Goal: Transaction & Acquisition: Book appointment/travel/reservation

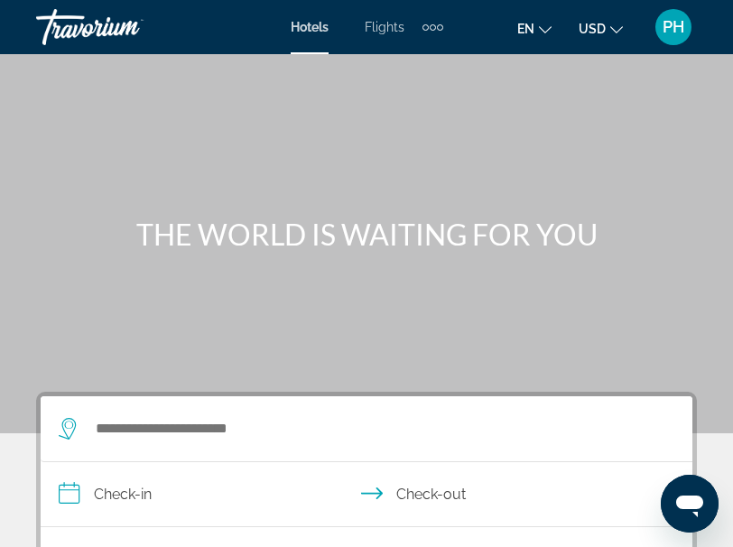
click at [439, 27] on div "Extra navigation items" at bounding box center [440, 27] width 6 height 6
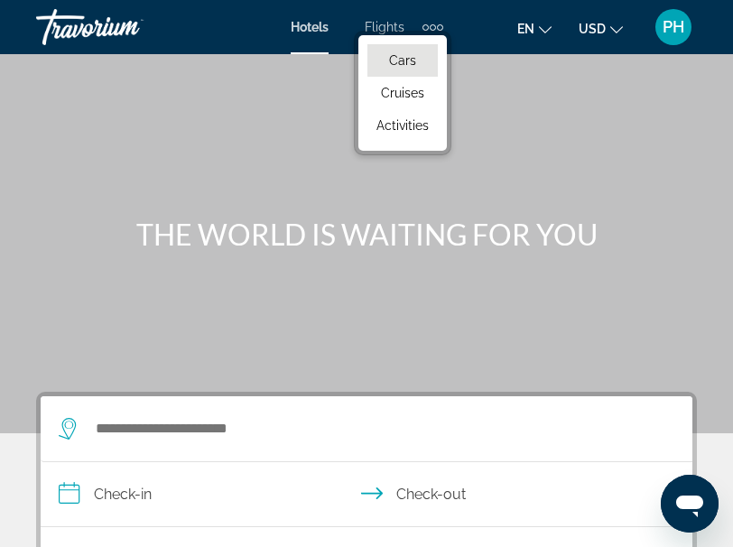
click at [423, 48] on link "Cars" at bounding box center [402, 60] width 70 height 32
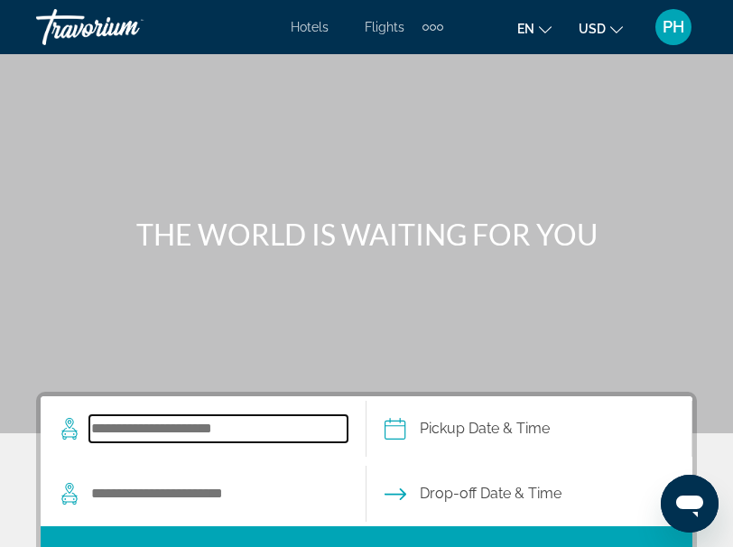
click at [292, 423] on input "Search widget" at bounding box center [218, 428] width 258 height 27
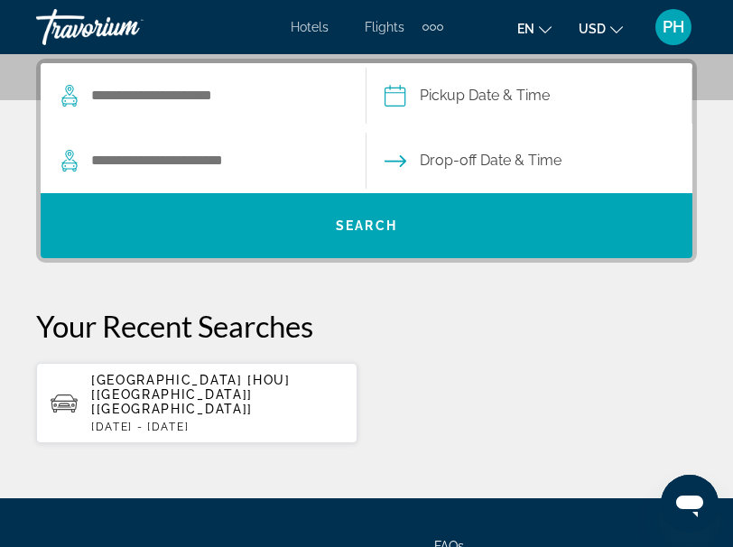
click at [292, 420] on p "[DATE] - [DATE]" at bounding box center [217, 426] width 252 height 13
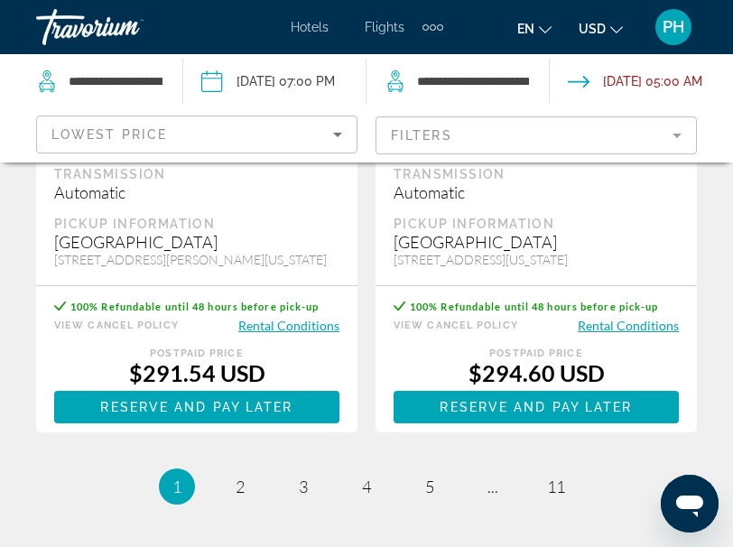
scroll to position [4096, 0]
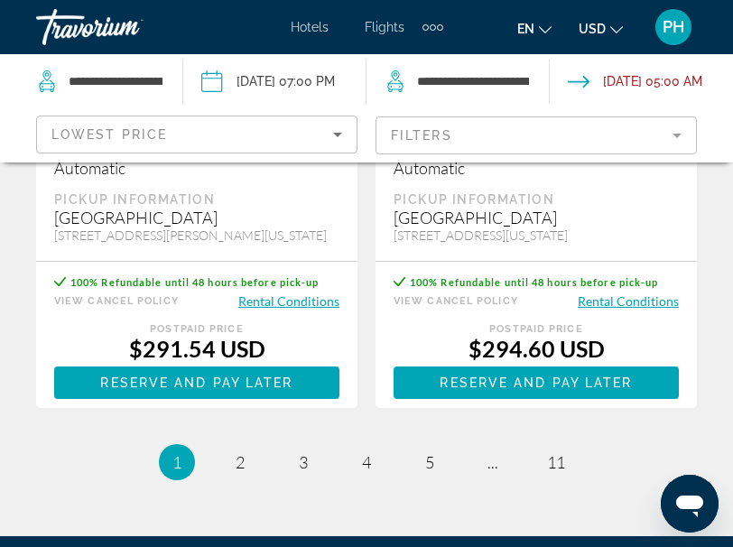
click at [478, 123] on mat-form-field "Filters" at bounding box center [535, 135] width 321 height 38
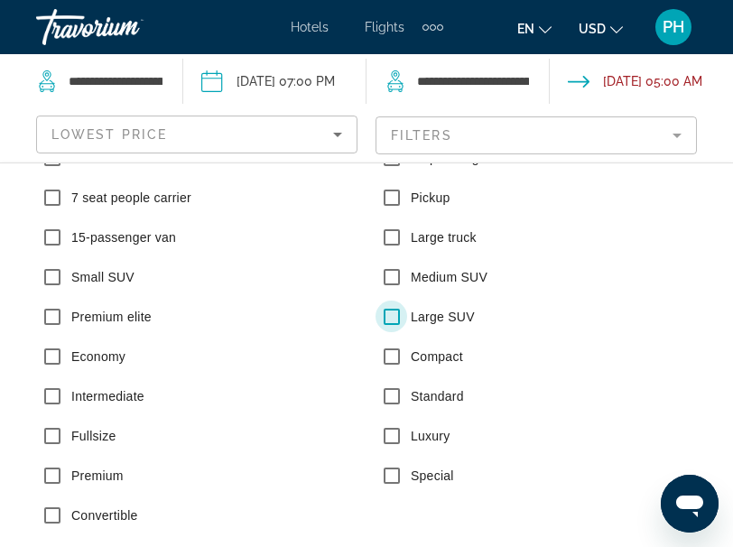
scroll to position [166, 0]
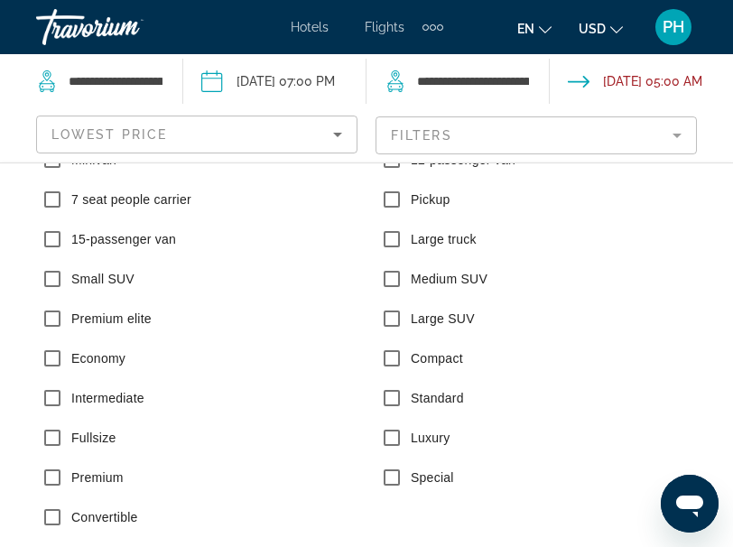
click at [134, 325] on label "Premium elite" at bounding box center [110, 318] width 84 height 18
click at [179, 201] on label "7 seat people carrier" at bounding box center [130, 199] width 124 height 18
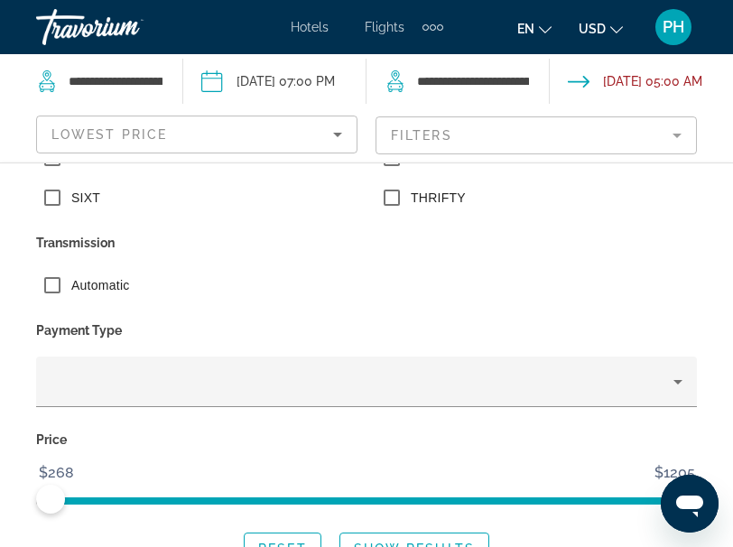
scroll to position [99, 0]
click at [414, 539] on span "Search widget" at bounding box center [414, 548] width 148 height 43
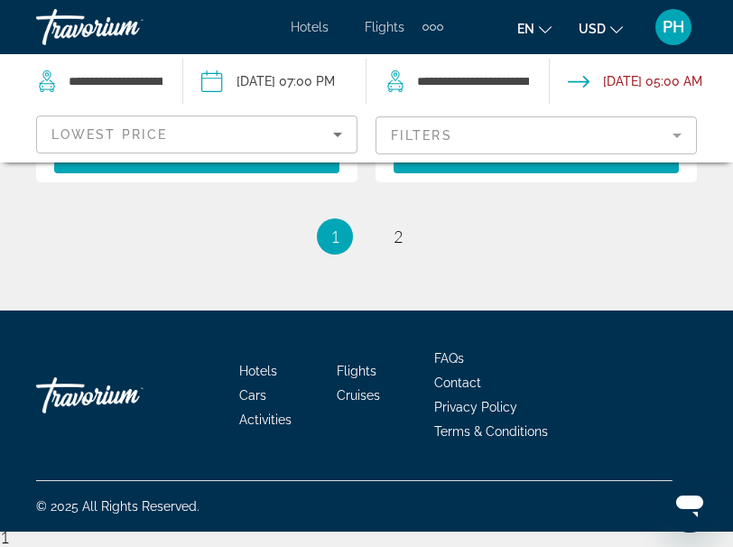
scroll to position [4384, 0]
click at [396, 246] on span "2" at bounding box center [397, 236] width 9 height 20
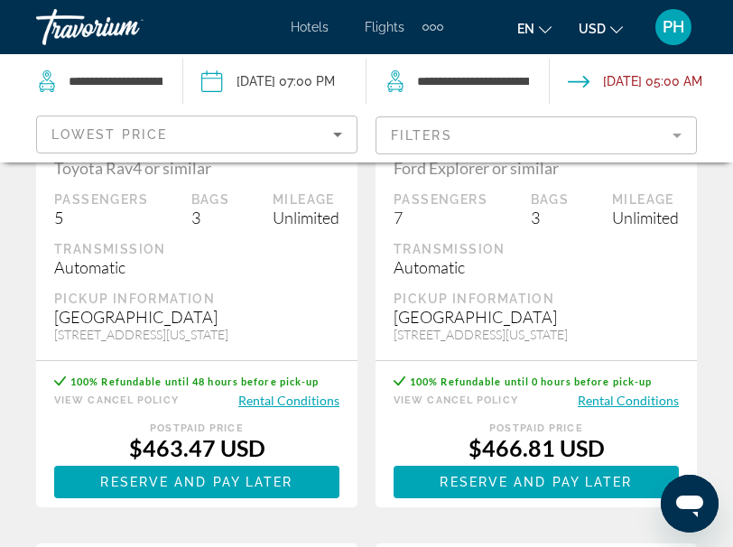
scroll to position [1844, 0]
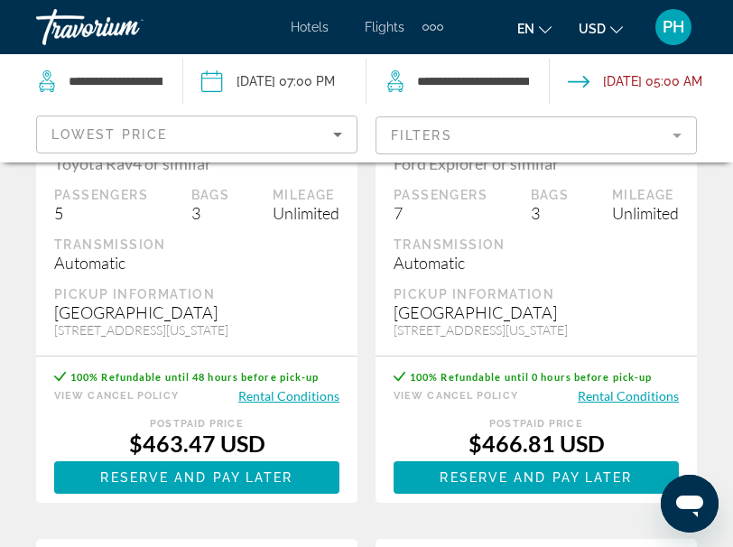
click at [516, 130] on mat-form-field "Filters" at bounding box center [535, 135] width 321 height 38
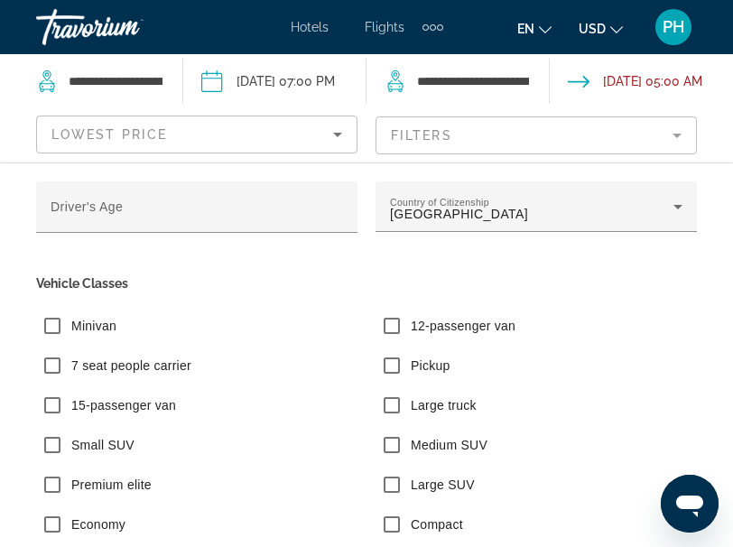
click at [422, 444] on label "Medium SUV" at bounding box center [447, 445] width 80 height 18
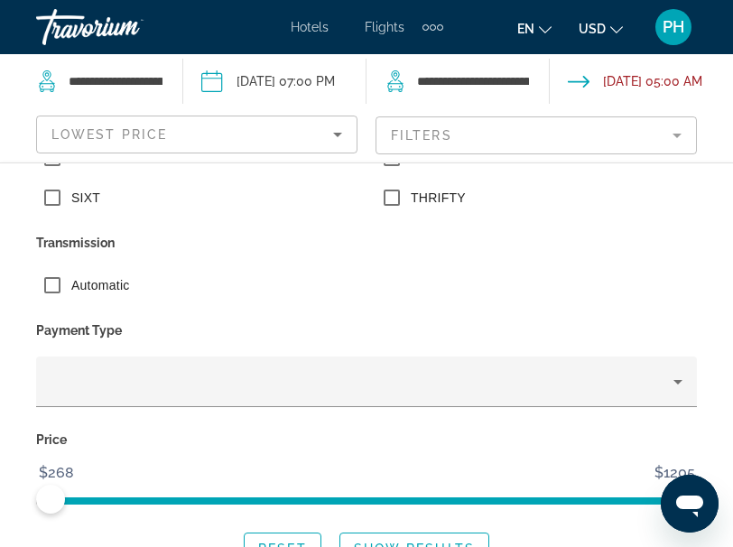
scroll to position [169, 0]
click at [412, 538] on span "Search widget" at bounding box center [414, 548] width 148 height 43
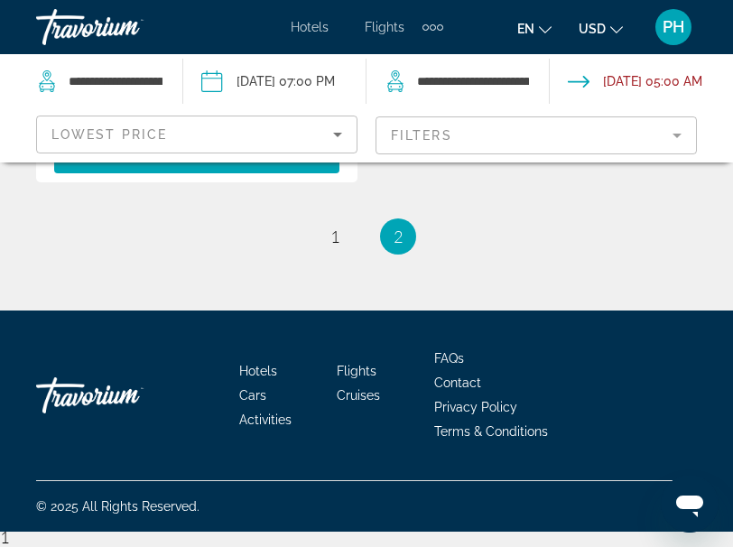
scroll to position [730, 0]
click at [327, 250] on link "page 1" at bounding box center [335, 237] width 32 height 32
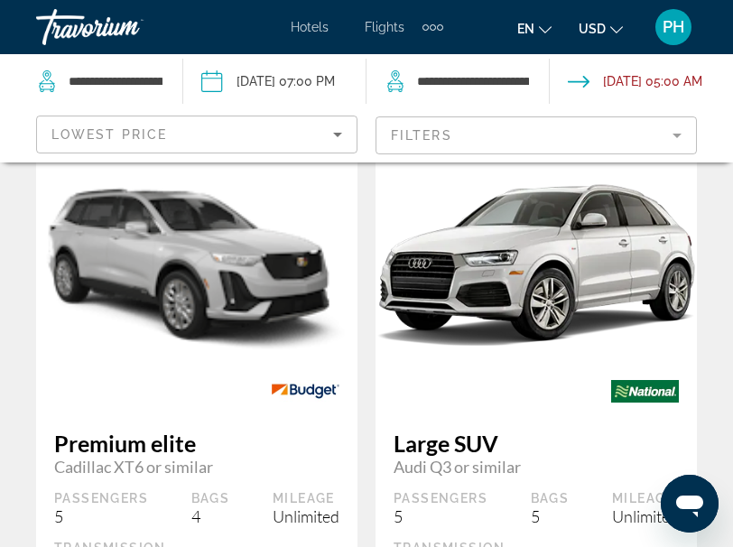
scroll to position [3700, 0]
